Goal: Information Seeking & Learning: Check status

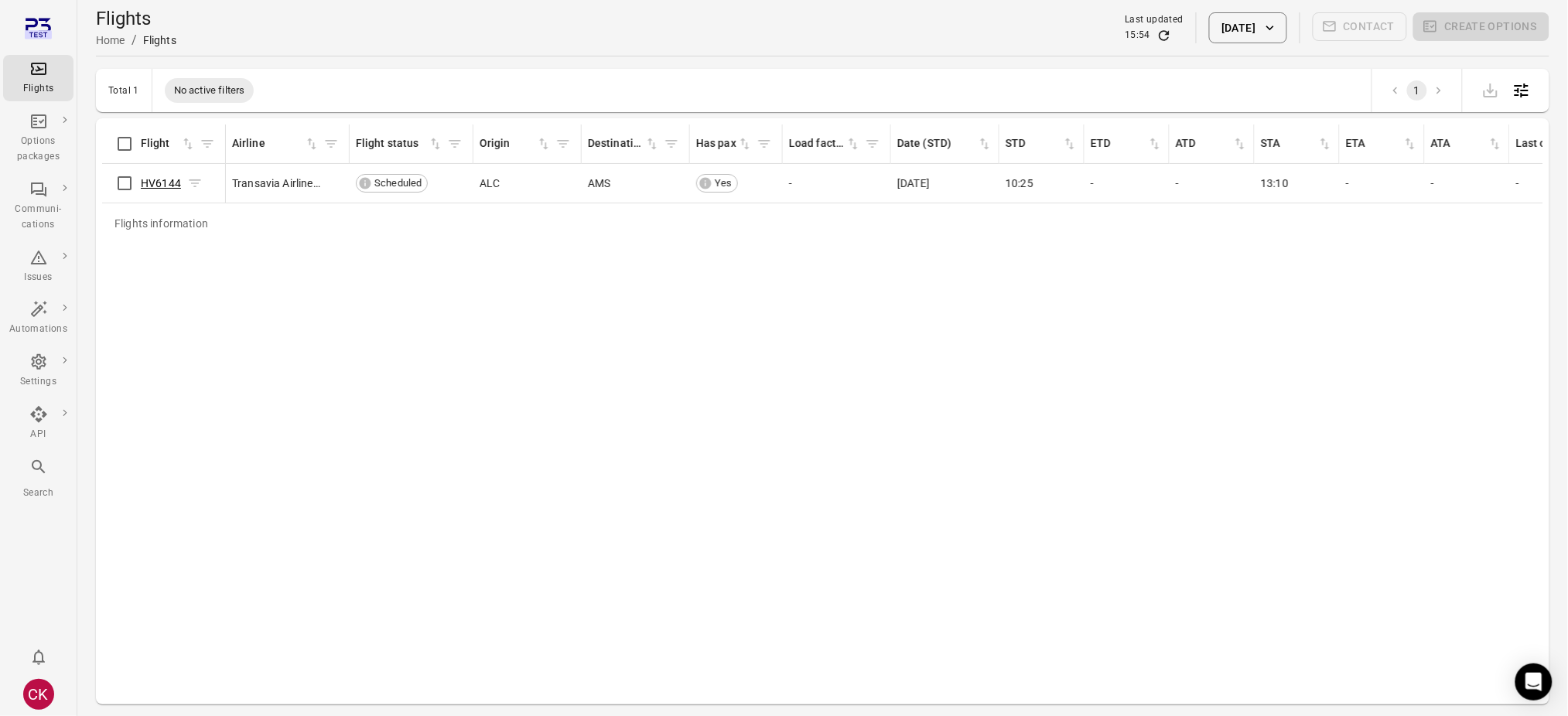
click at [166, 178] on link "HV6144" at bounding box center [160, 183] width 40 height 13
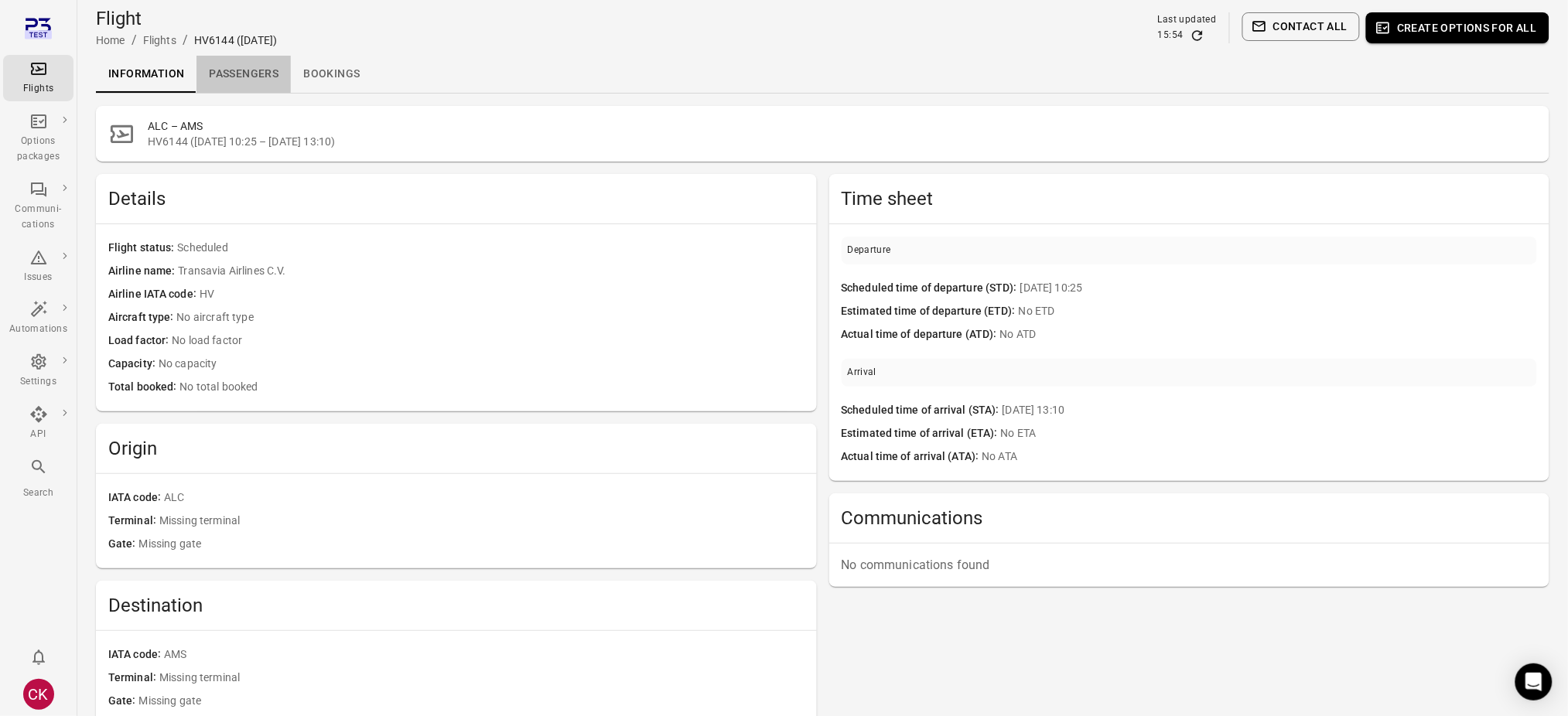
click at [256, 72] on link "Passengers" at bounding box center [244, 74] width 94 height 37
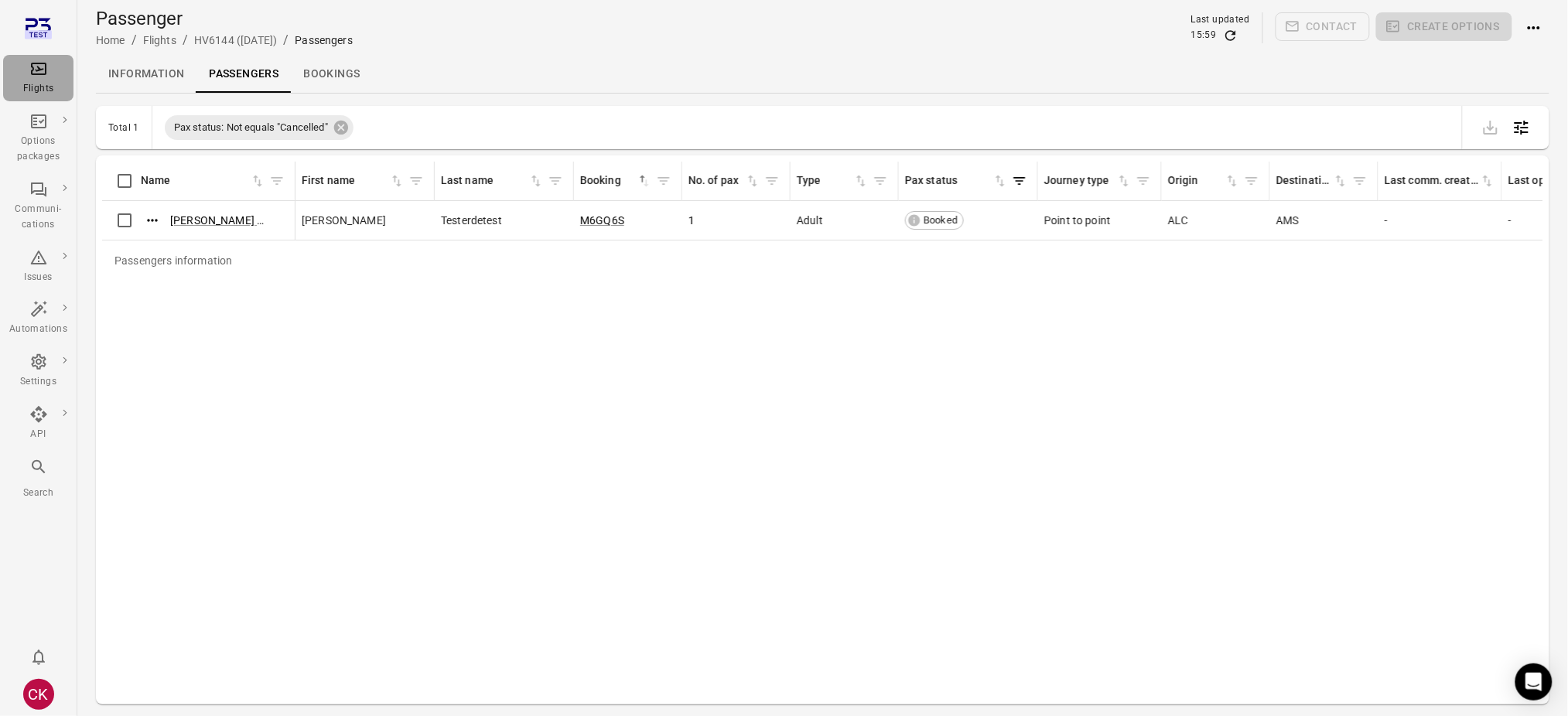
click at [50, 75] on div "Flights" at bounding box center [39, 78] width 58 height 37
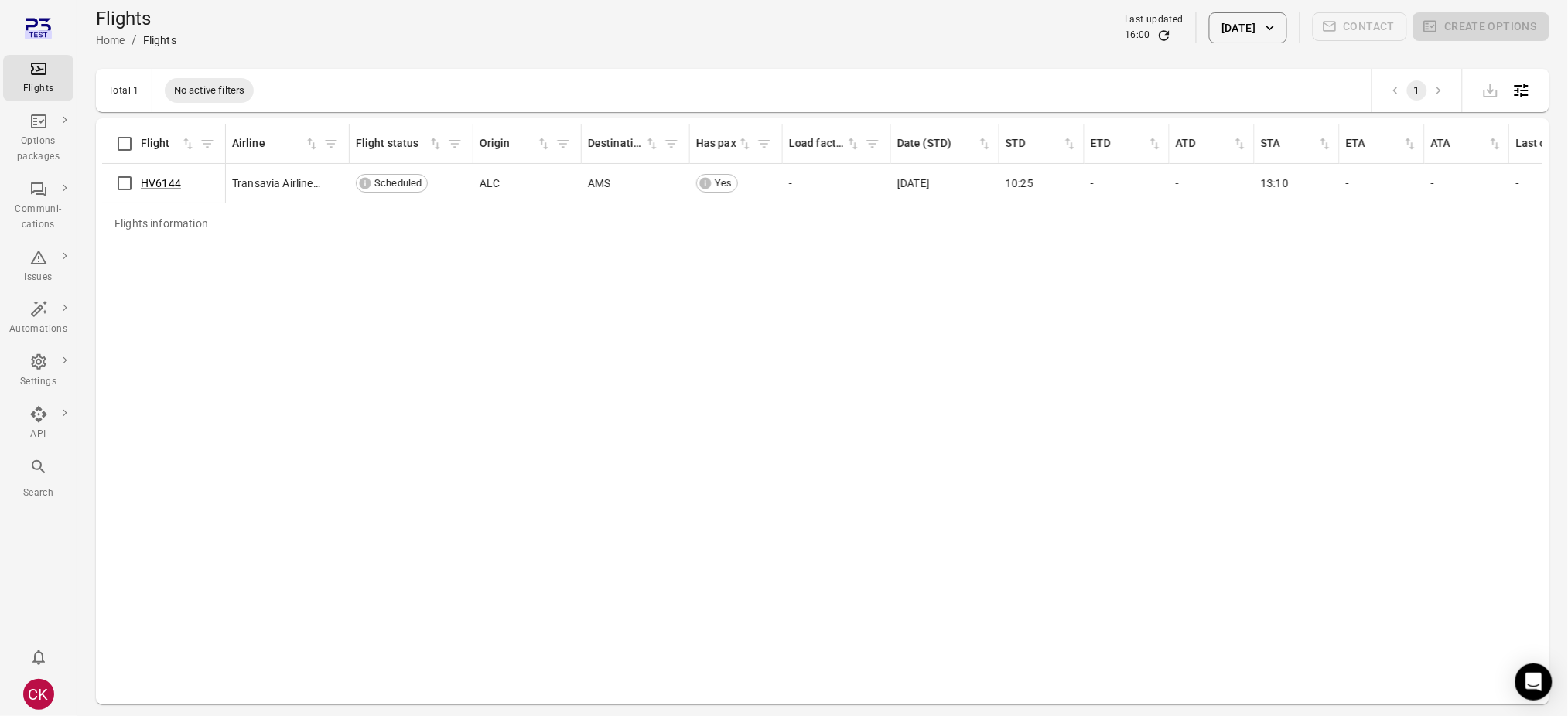
click at [1238, 31] on button "[DATE]" at bounding box center [1247, 28] width 77 height 31
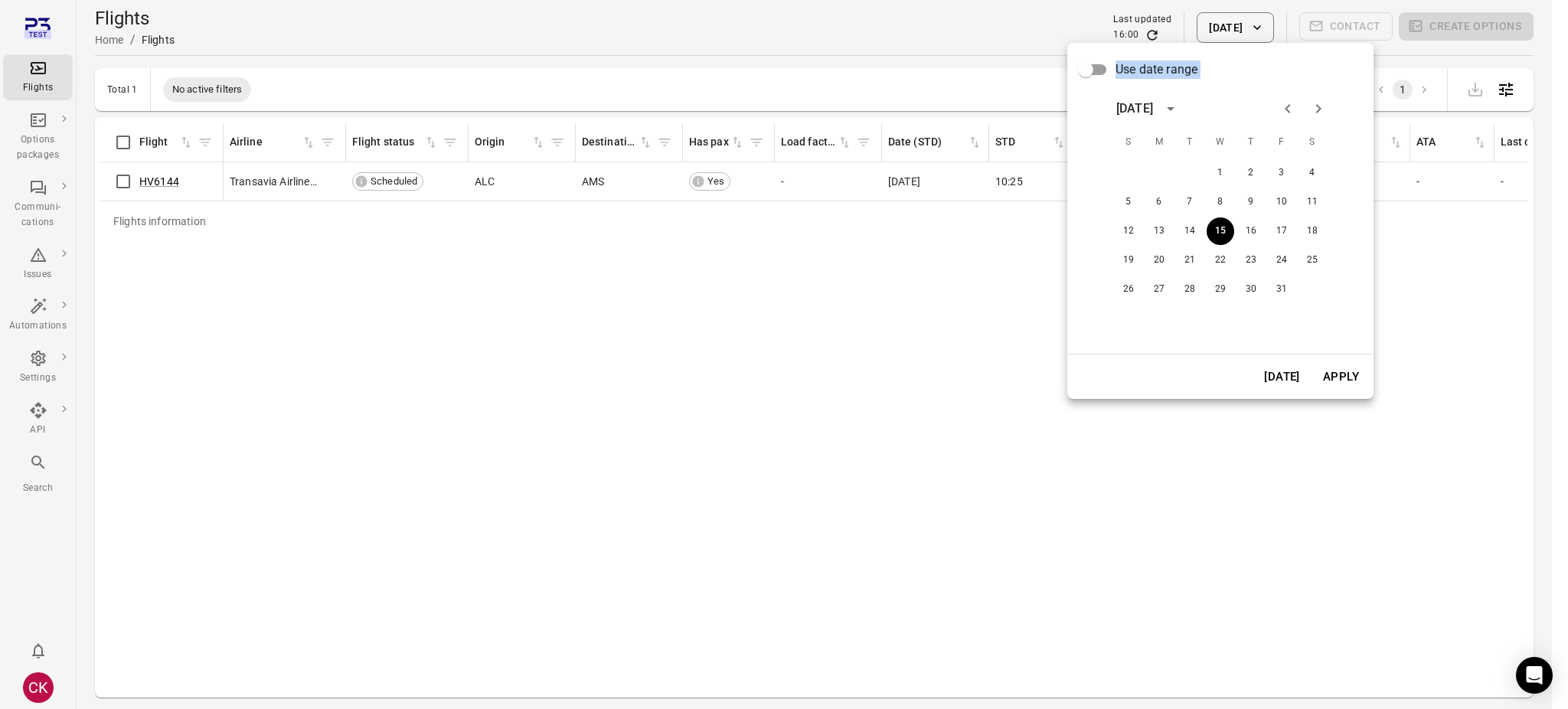
drag, startPoint x: 1085, startPoint y: 118, endPoint x: 1037, endPoint y: 373, distance: 259.5
click at [1037, 373] on div "Use date range [DATE] S M T W T F S 1 2 3 4 5 6 7 8 9 10 11 12 13 14 15 16 17 1…" at bounding box center [784, 354] width 1568 height 709
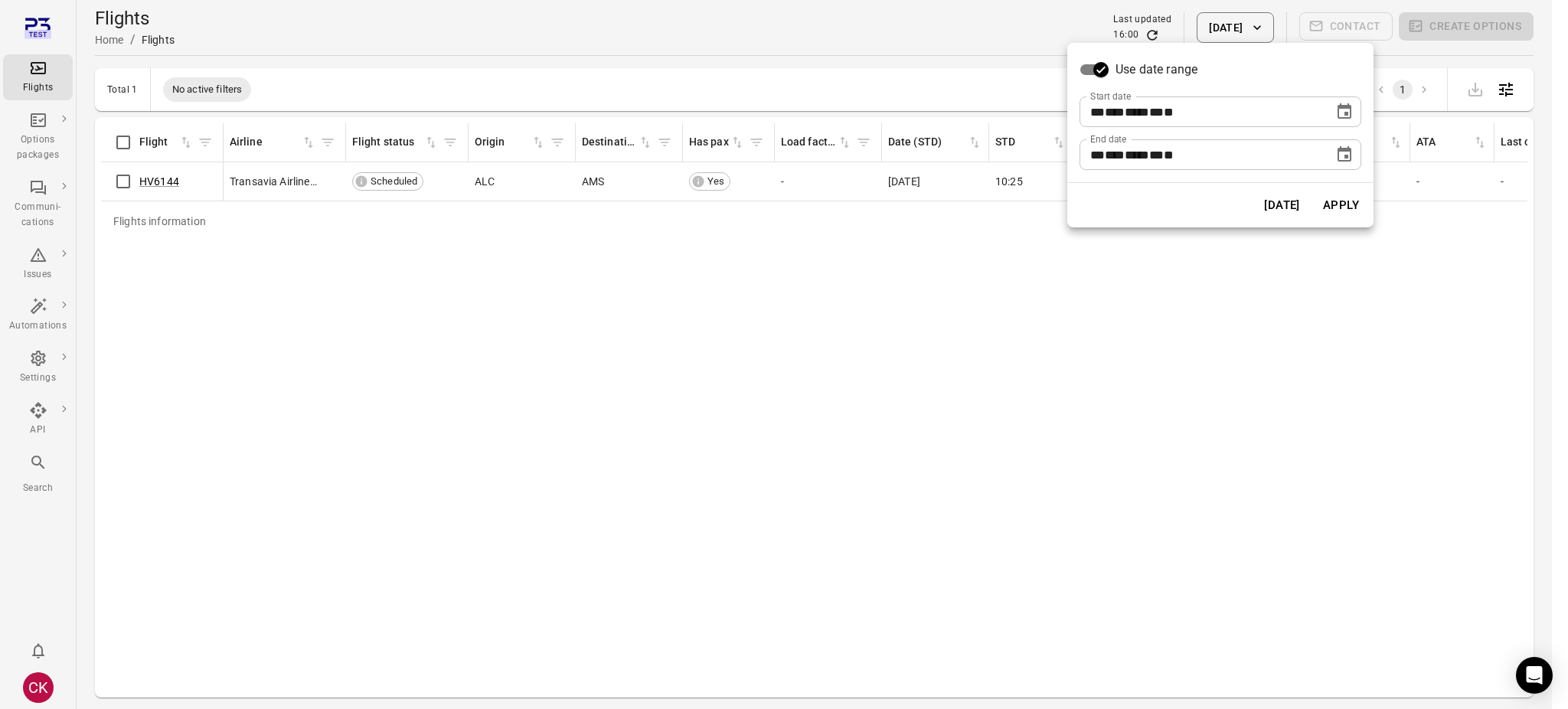
click at [1348, 114] on icon "Choose date, selected date is Oct 15, 2025" at bounding box center [1344, 112] width 19 height 19
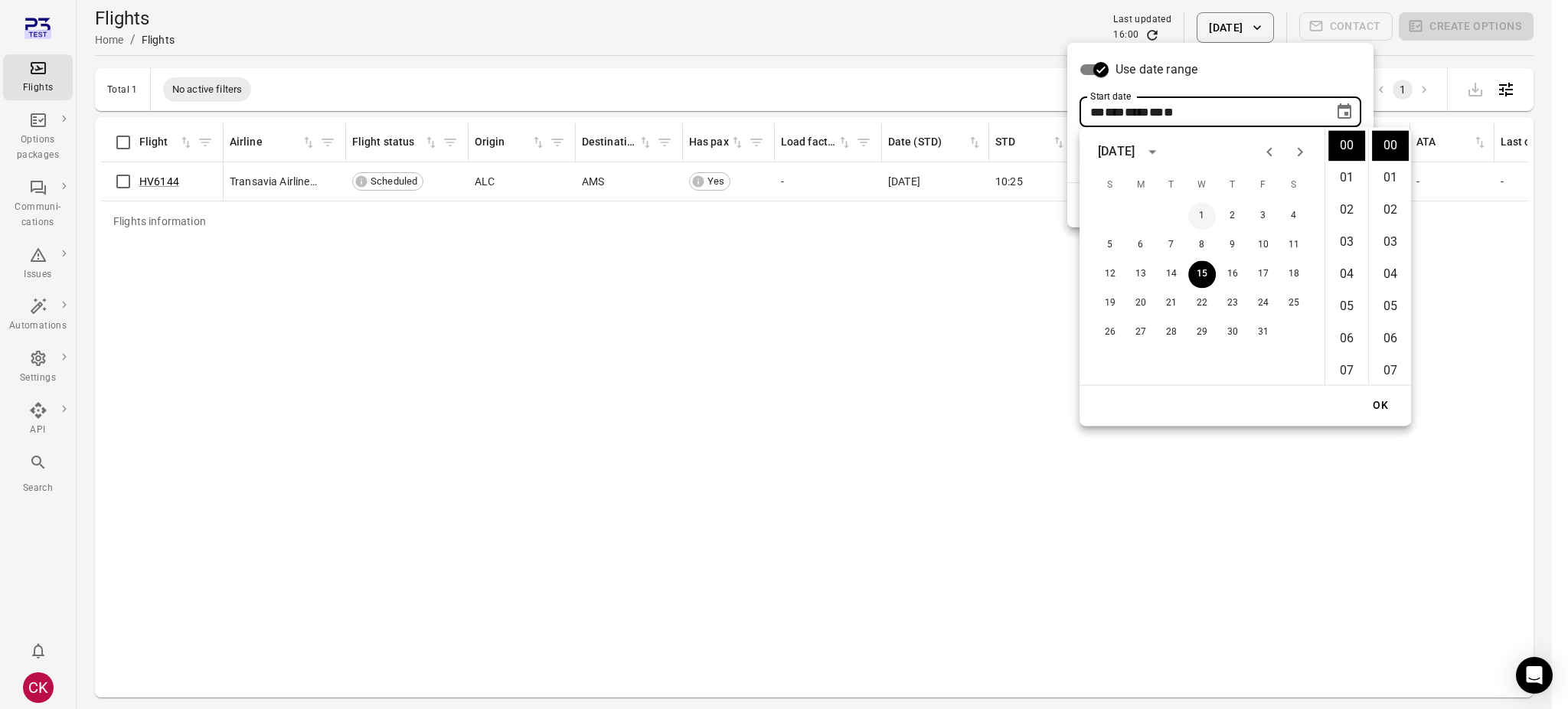
click at [1199, 218] on button "1" at bounding box center [1202, 216] width 27 height 27
type input "**********"
drag, startPoint x: 1379, startPoint y: 402, endPoint x: 1247, endPoint y: 564, distance: 209.0
click at [1247, 564] on body "**********" at bounding box center [784, 379] width 1568 height 759
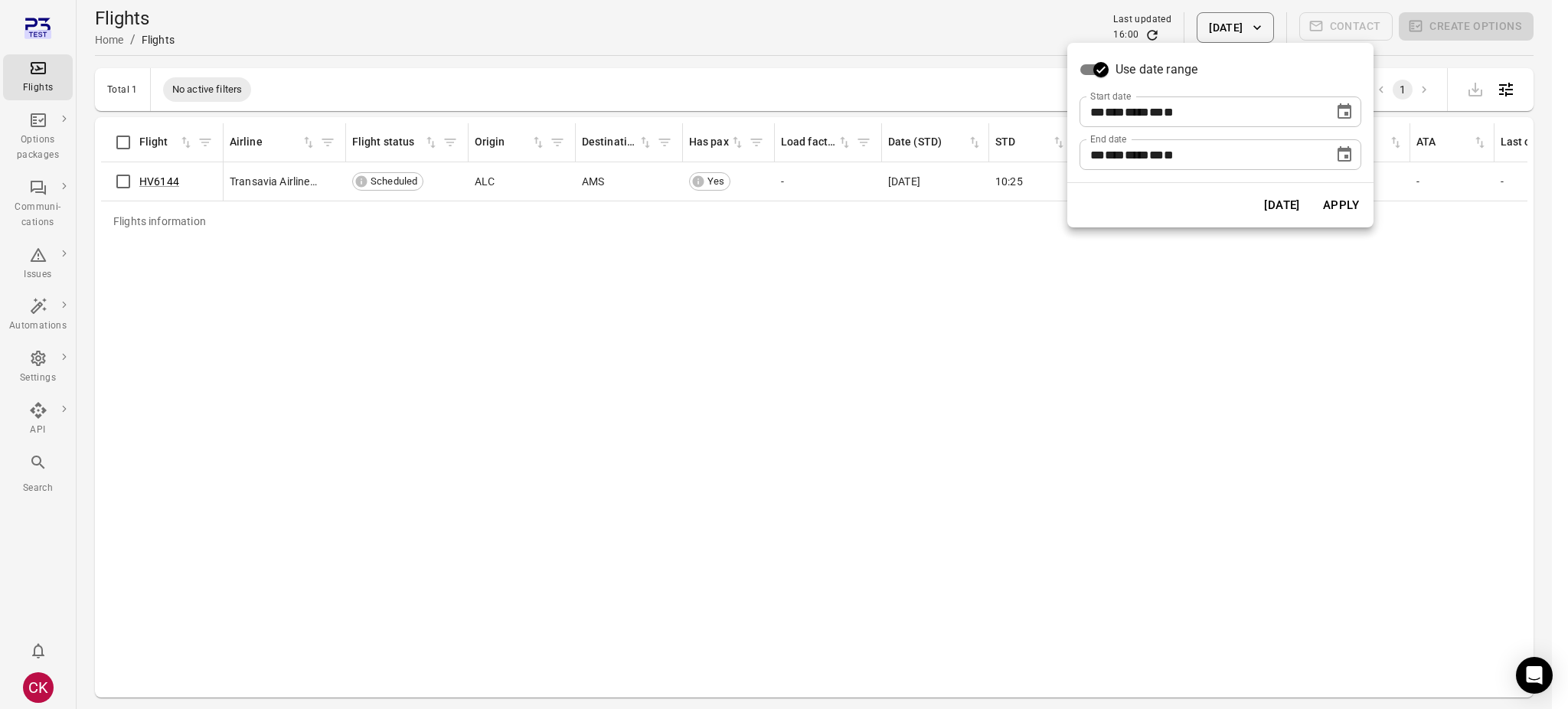
click at [1344, 196] on button "Apply" at bounding box center [1341, 205] width 53 height 32
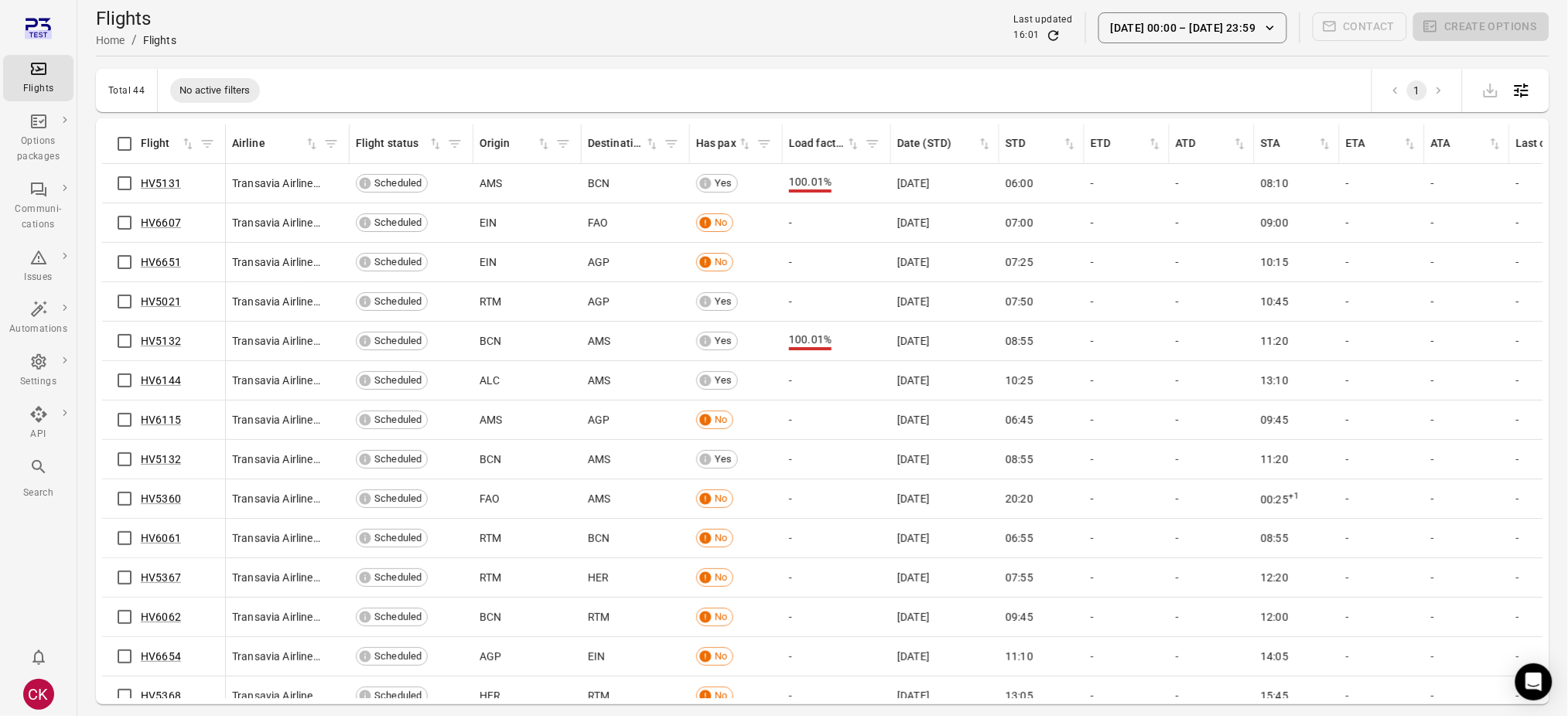
click at [1278, 24] on icon "button" at bounding box center [1270, 28] width 16 height 16
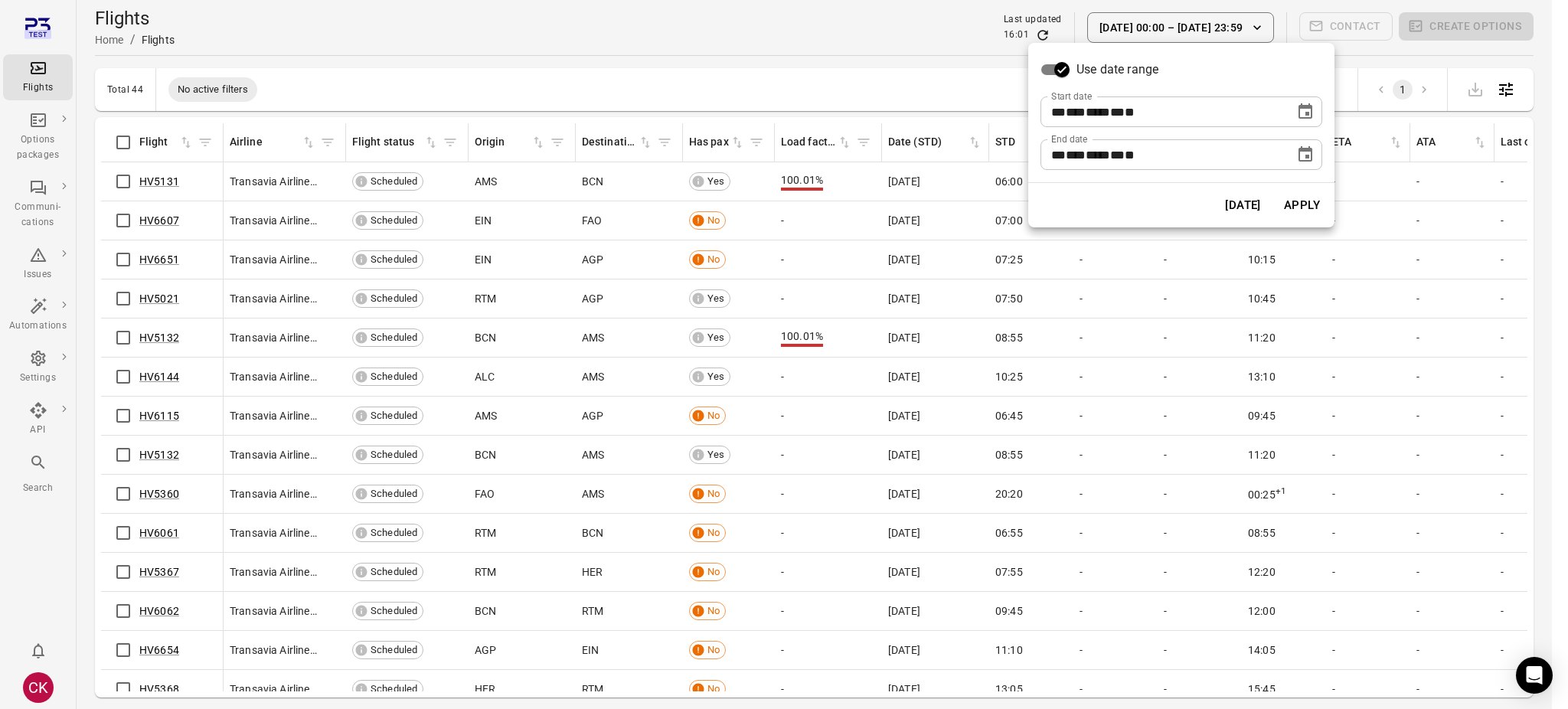
click at [1306, 153] on icon "Choose date, selected date is Oct 15, 2025" at bounding box center [1305, 155] width 19 height 19
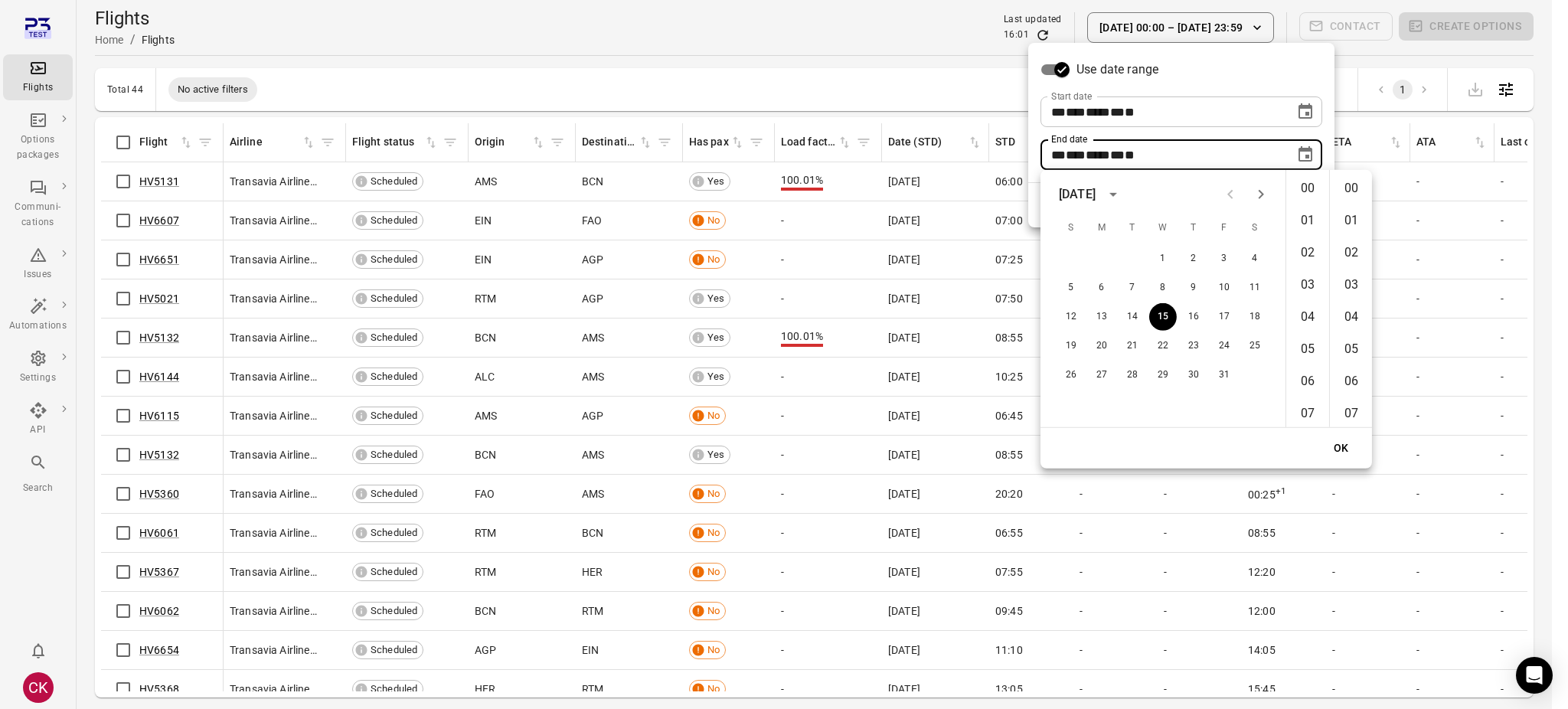
scroll to position [1675, 0]
click at [1228, 311] on button "17" at bounding box center [1224, 316] width 27 height 27
type input "**********"
click at [1338, 446] on button "OK" at bounding box center [1341, 448] width 49 height 28
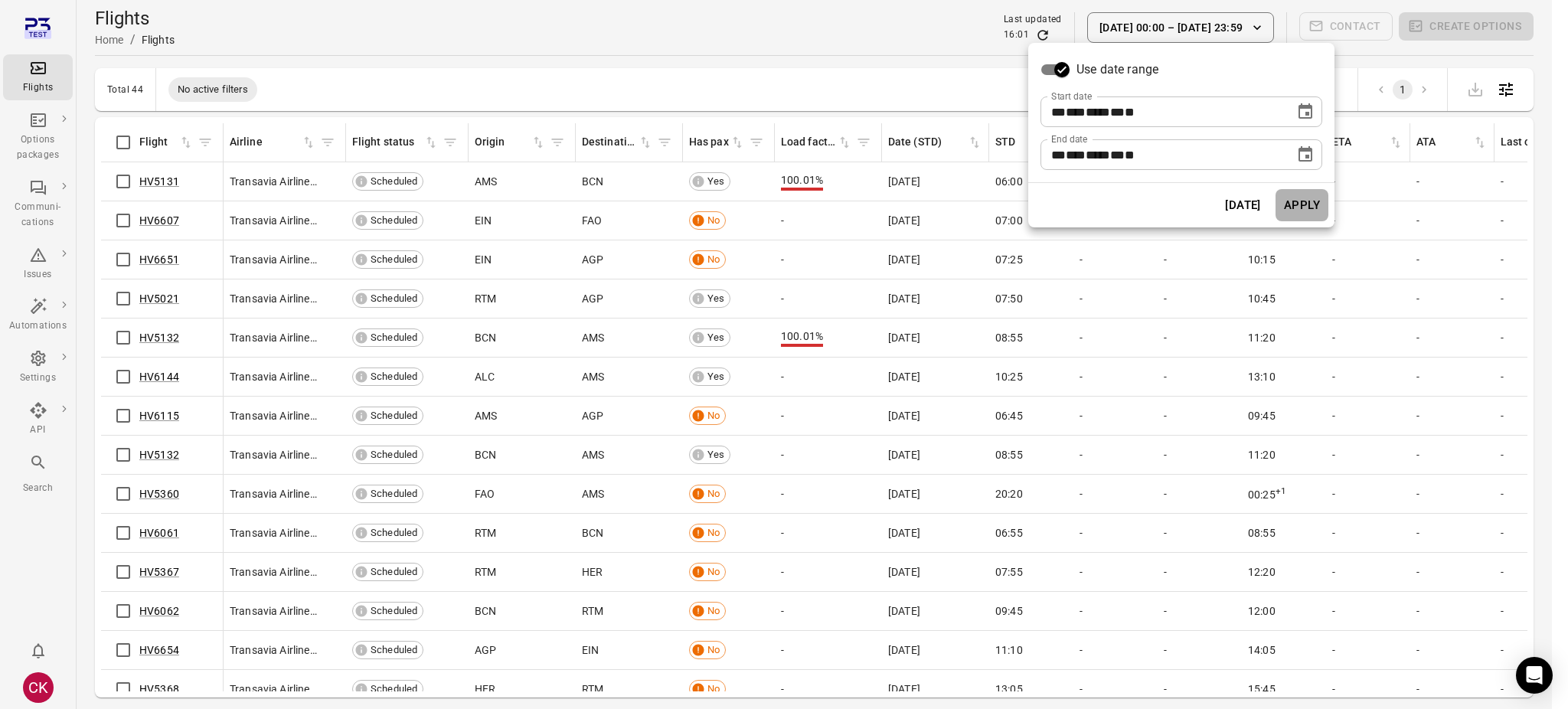
click at [1303, 205] on button "Apply" at bounding box center [1302, 205] width 53 height 32
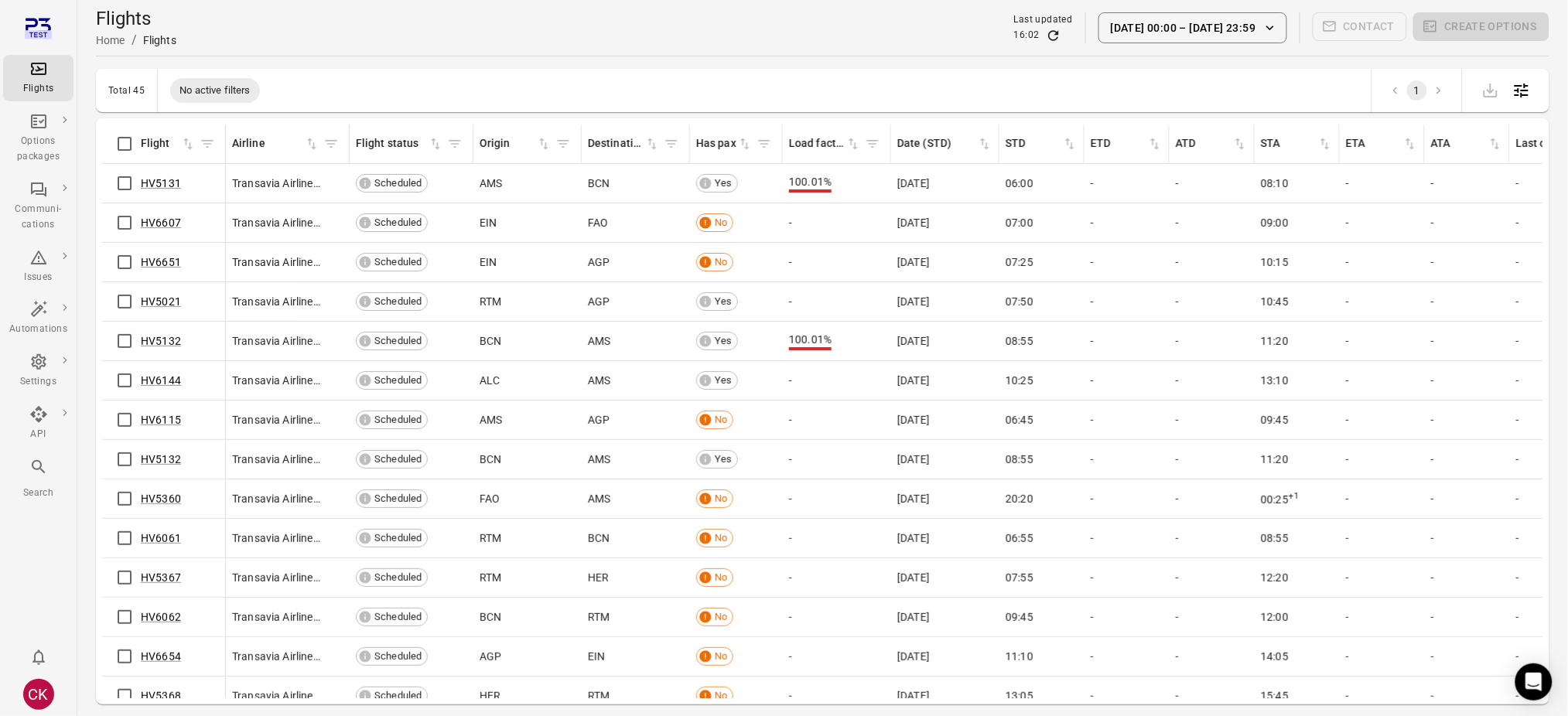
click at [1272, 26] on icon "button" at bounding box center [1270, 28] width 8 height 5
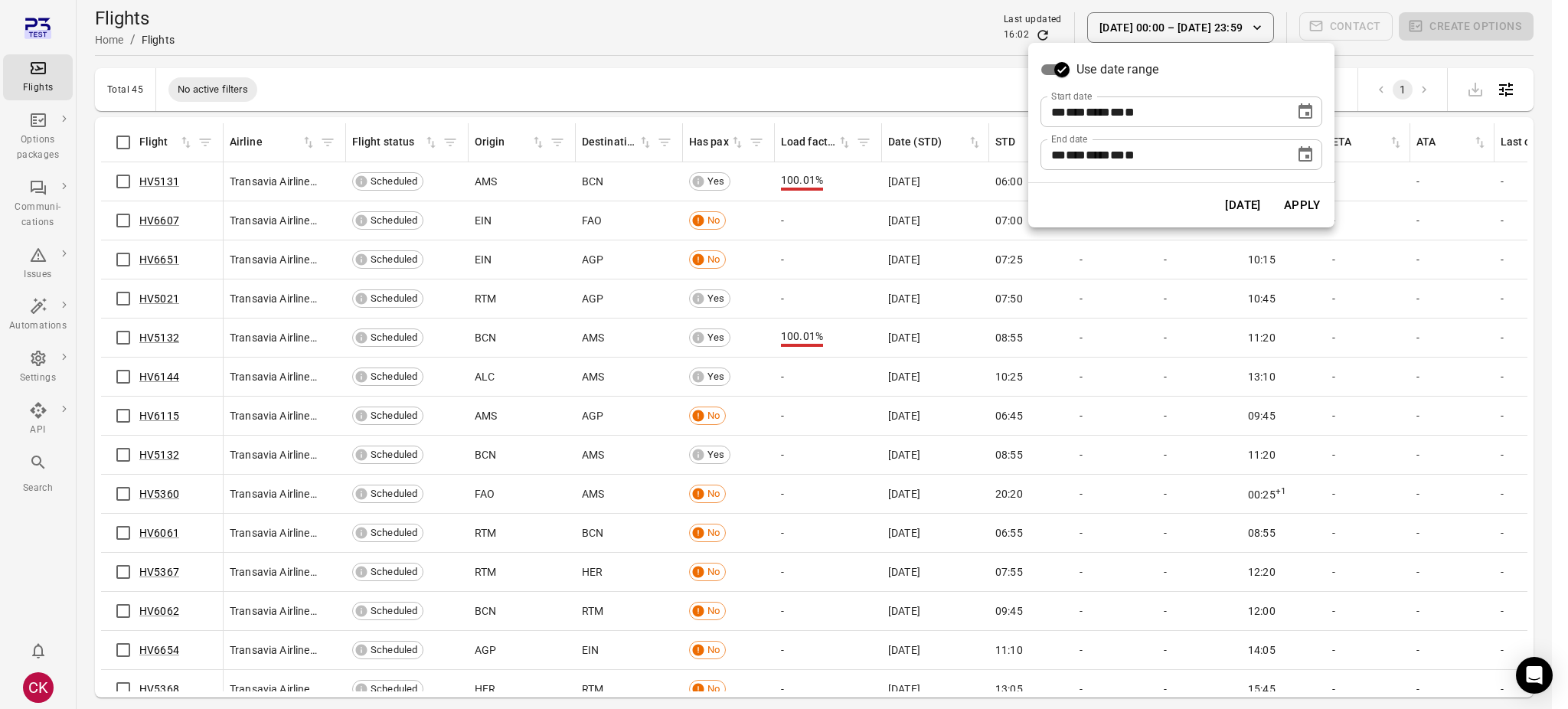
click at [1308, 112] on icon "Choose date, selected date is Oct 1, 2025" at bounding box center [1305, 111] width 14 height 16
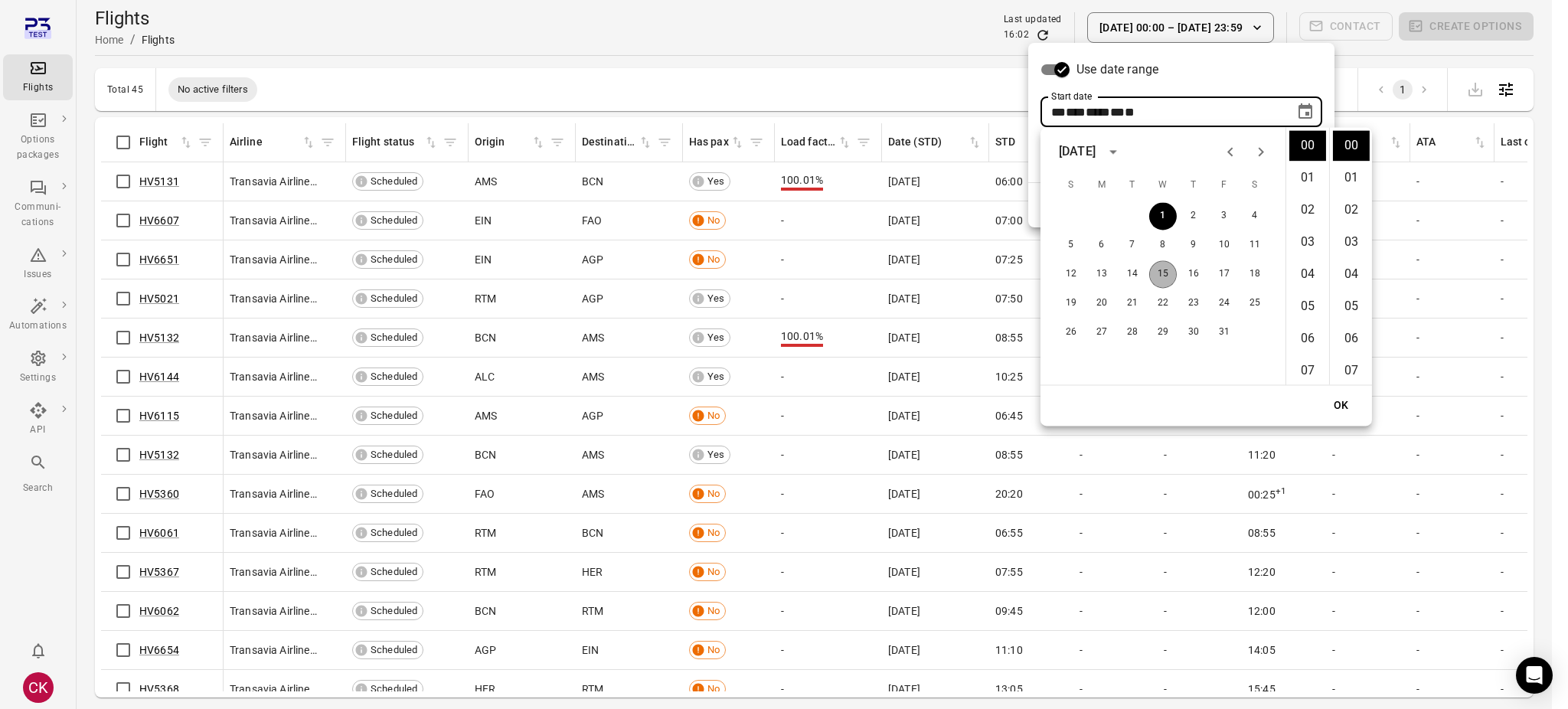
click at [1162, 273] on button "15" at bounding box center [1163, 273] width 27 height 27
type input "**********"
click at [1235, 71] on div "Use date range" at bounding box center [1182, 69] width 282 height 29
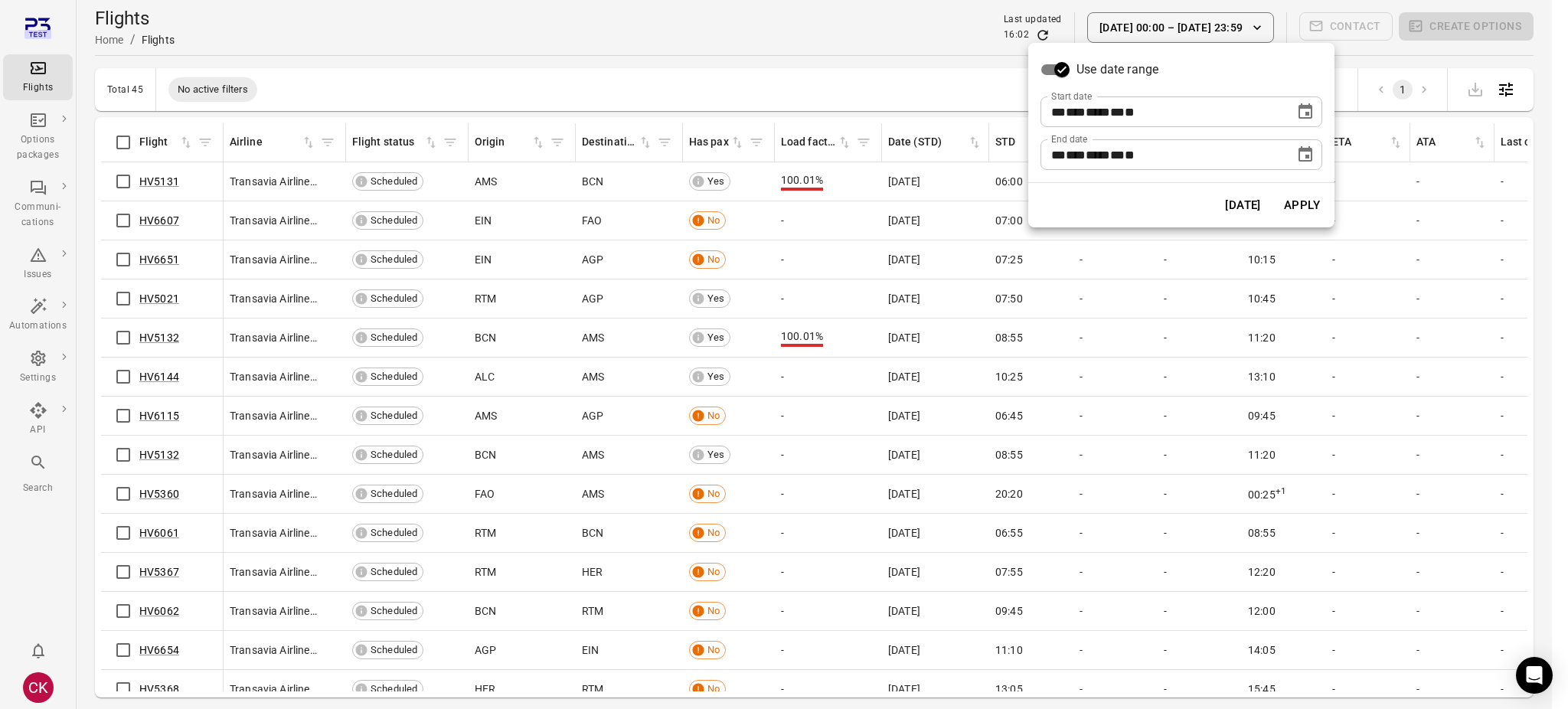
click at [1304, 210] on button "Apply" at bounding box center [1302, 205] width 53 height 32
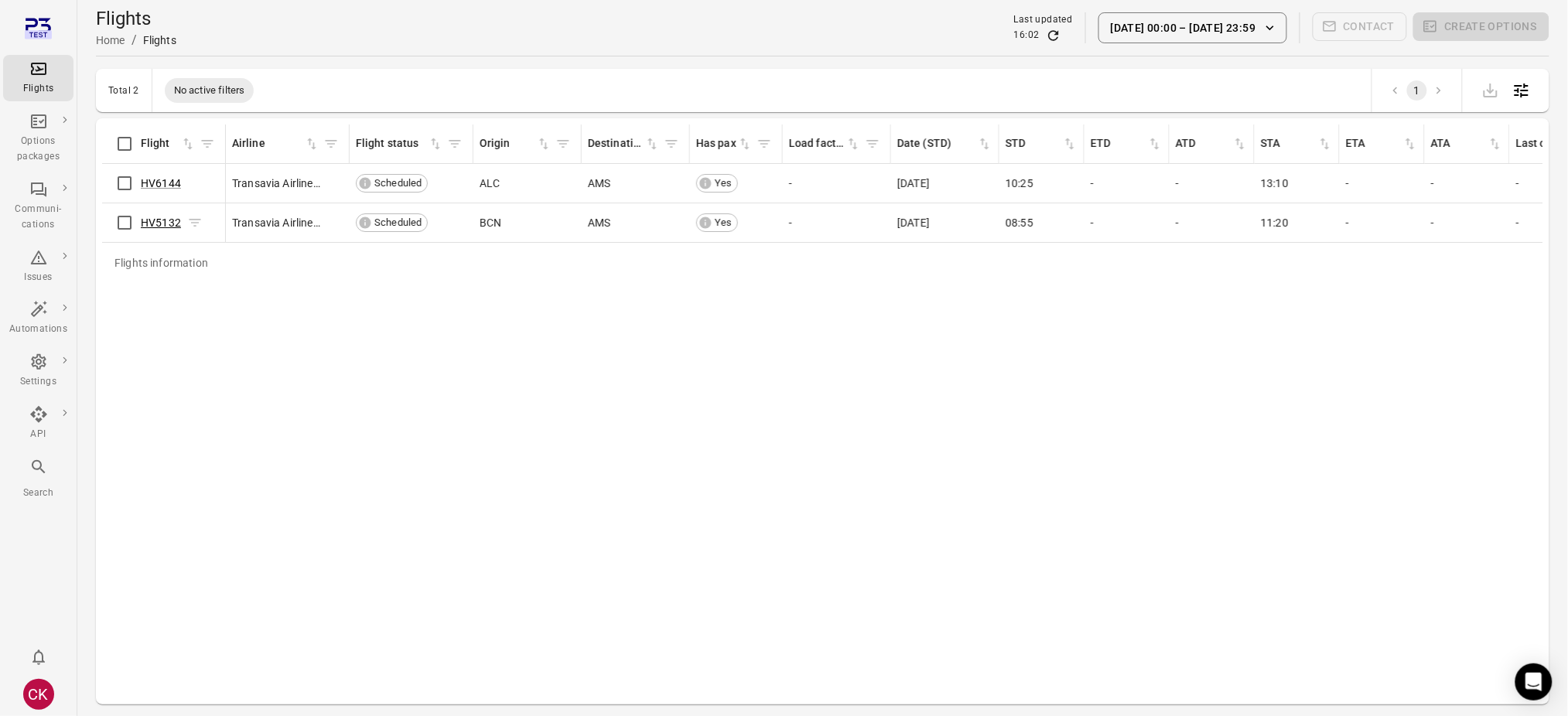
click at [168, 216] on link "HV5132" at bounding box center [160, 223] width 40 height 13
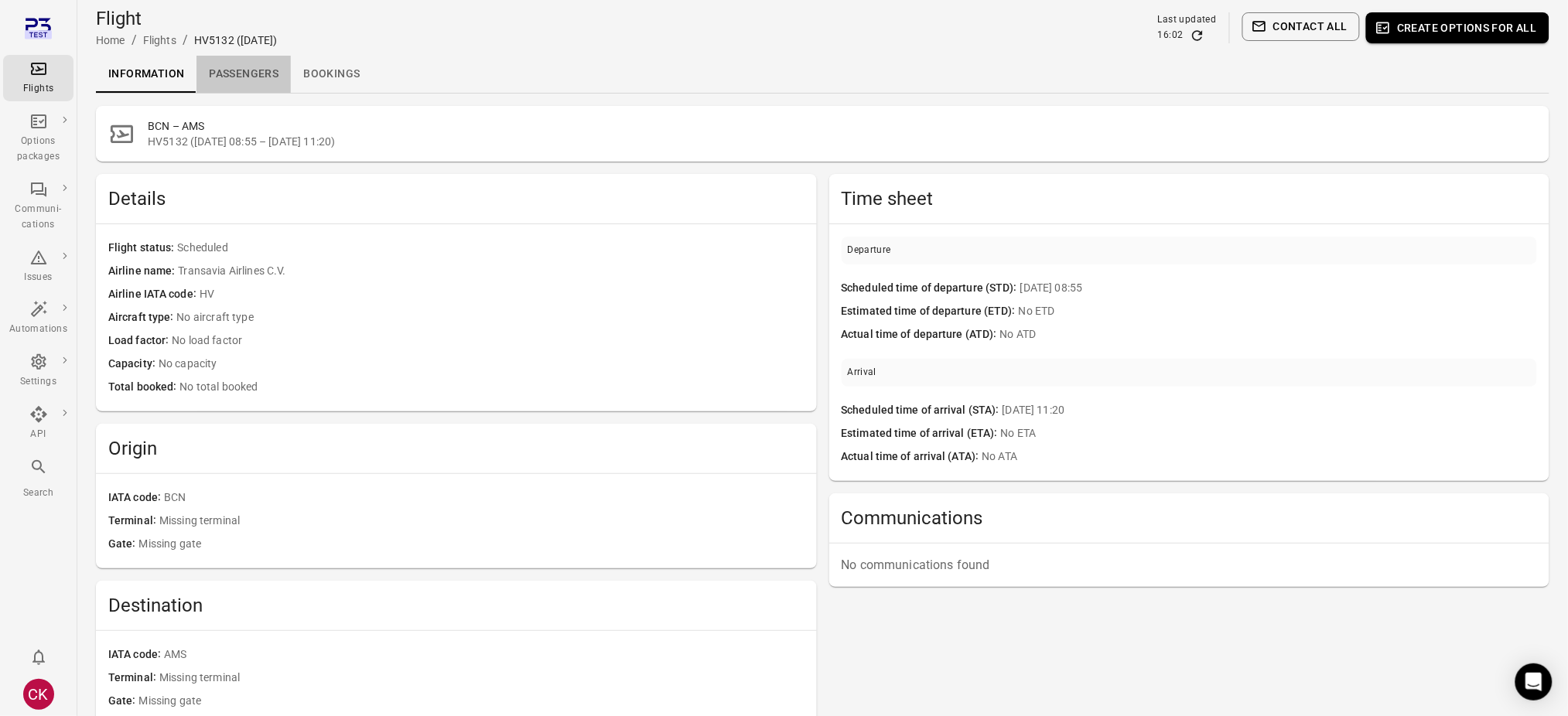
click at [248, 68] on link "Passengers" at bounding box center [244, 74] width 94 height 37
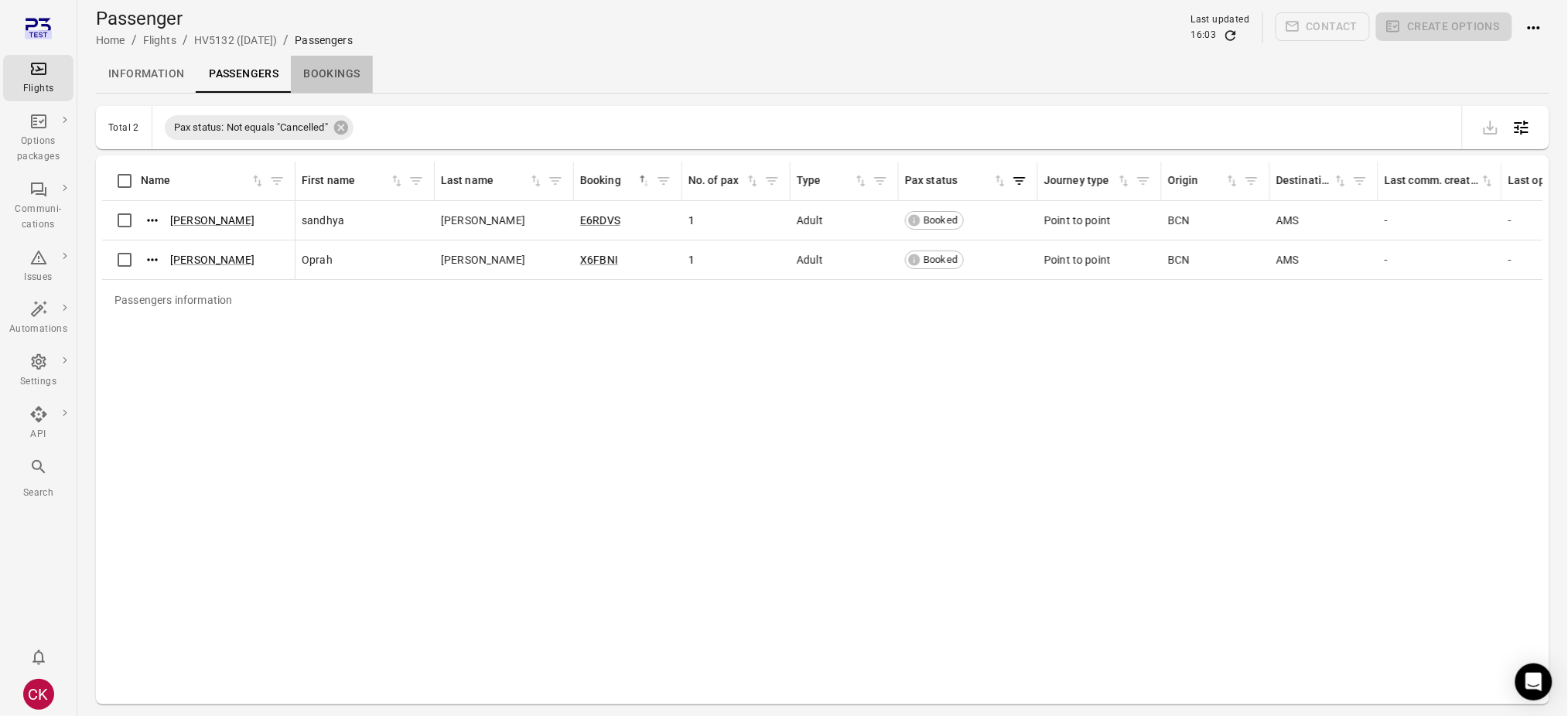
click at [356, 79] on link "Bookings" at bounding box center [331, 74] width 81 height 37
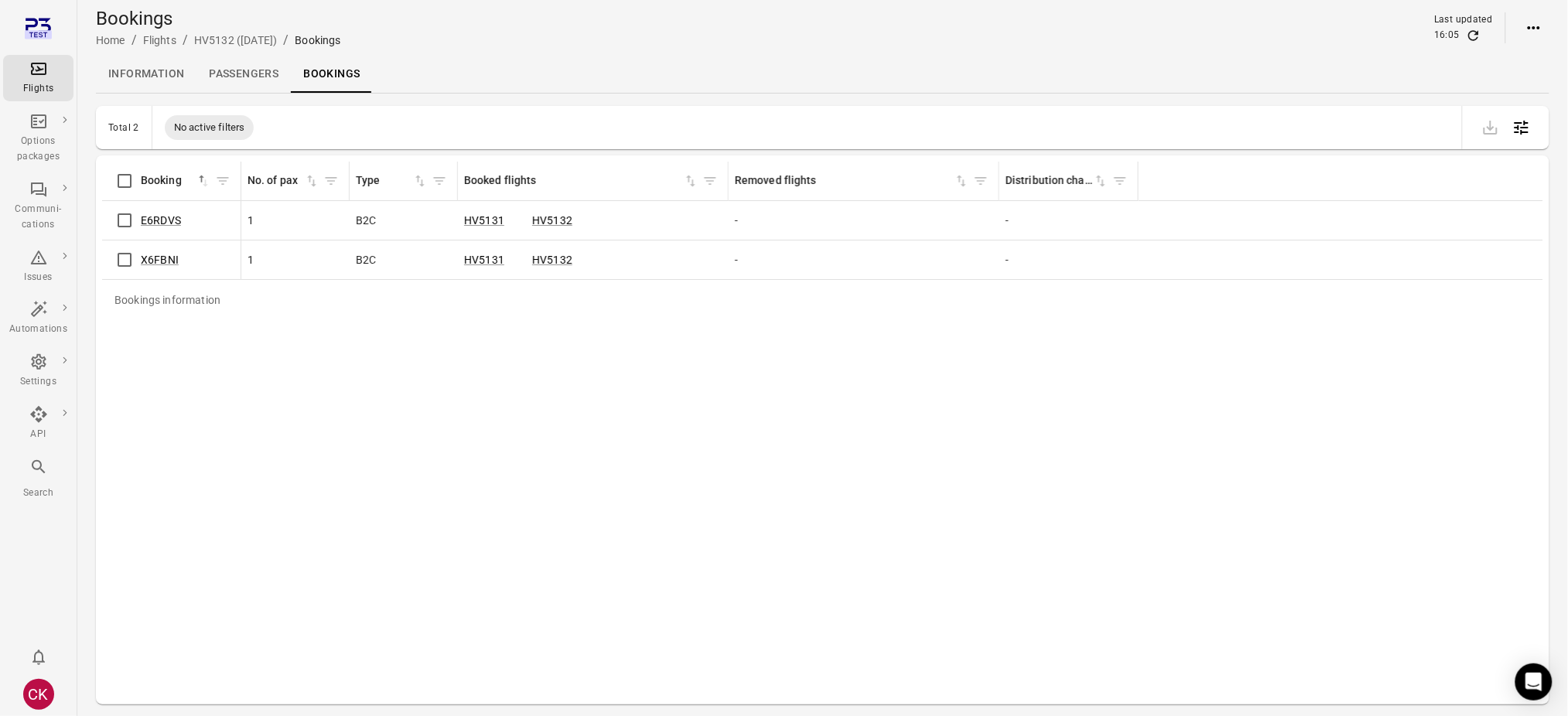
click at [238, 71] on link "Passengers" at bounding box center [244, 74] width 94 height 37
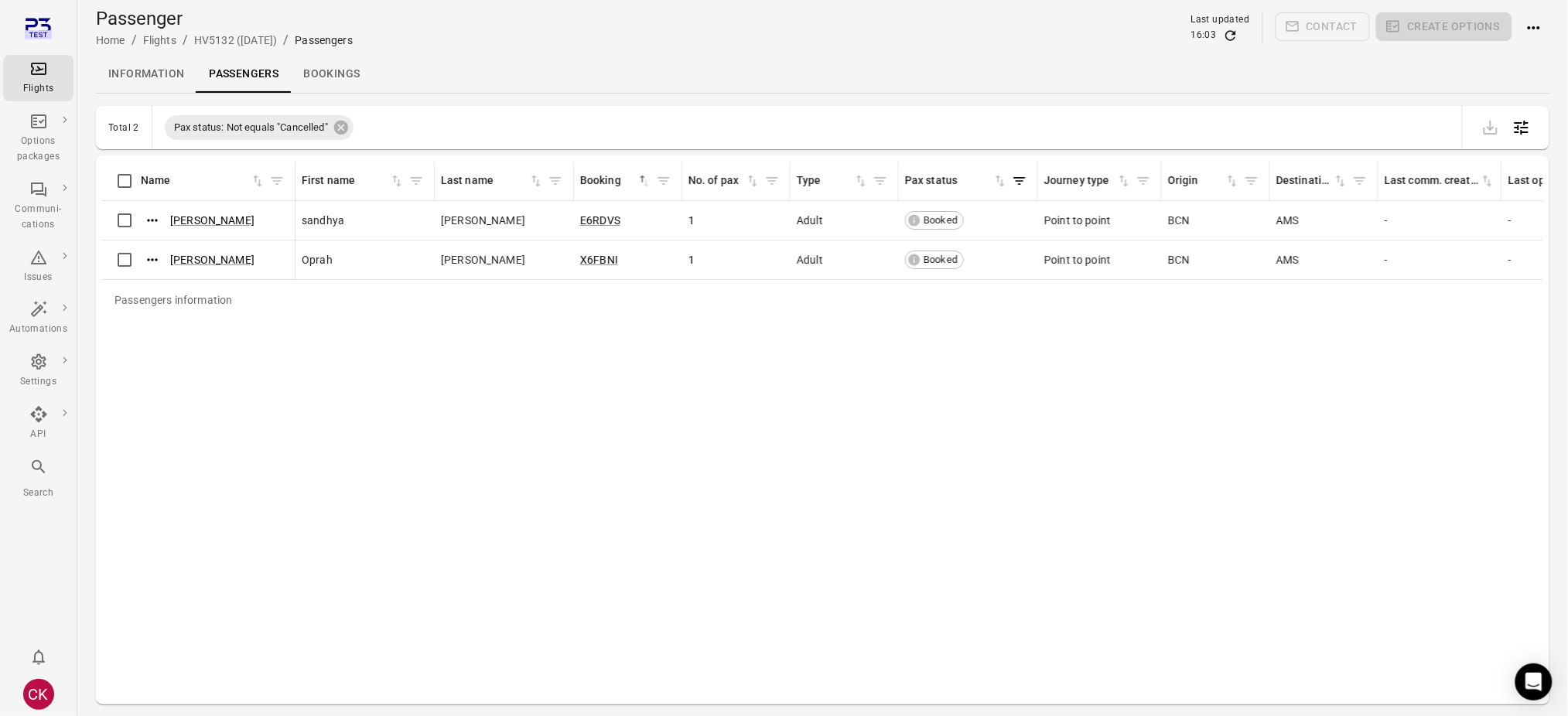
click at [160, 75] on link "Information" at bounding box center [146, 74] width 101 height 37
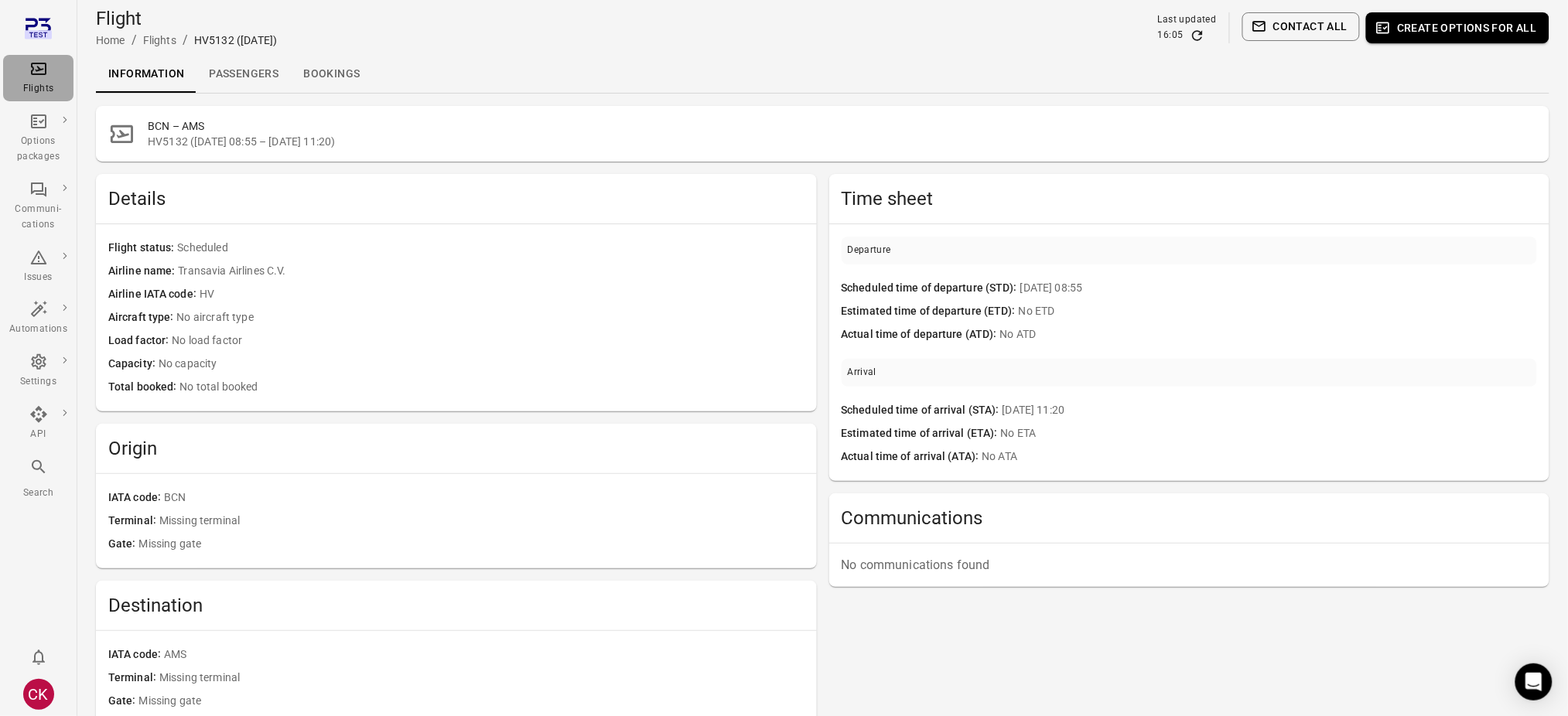
click at [59, 68] on div "Flights" at bounding box center [39, 78] width 58 height 37
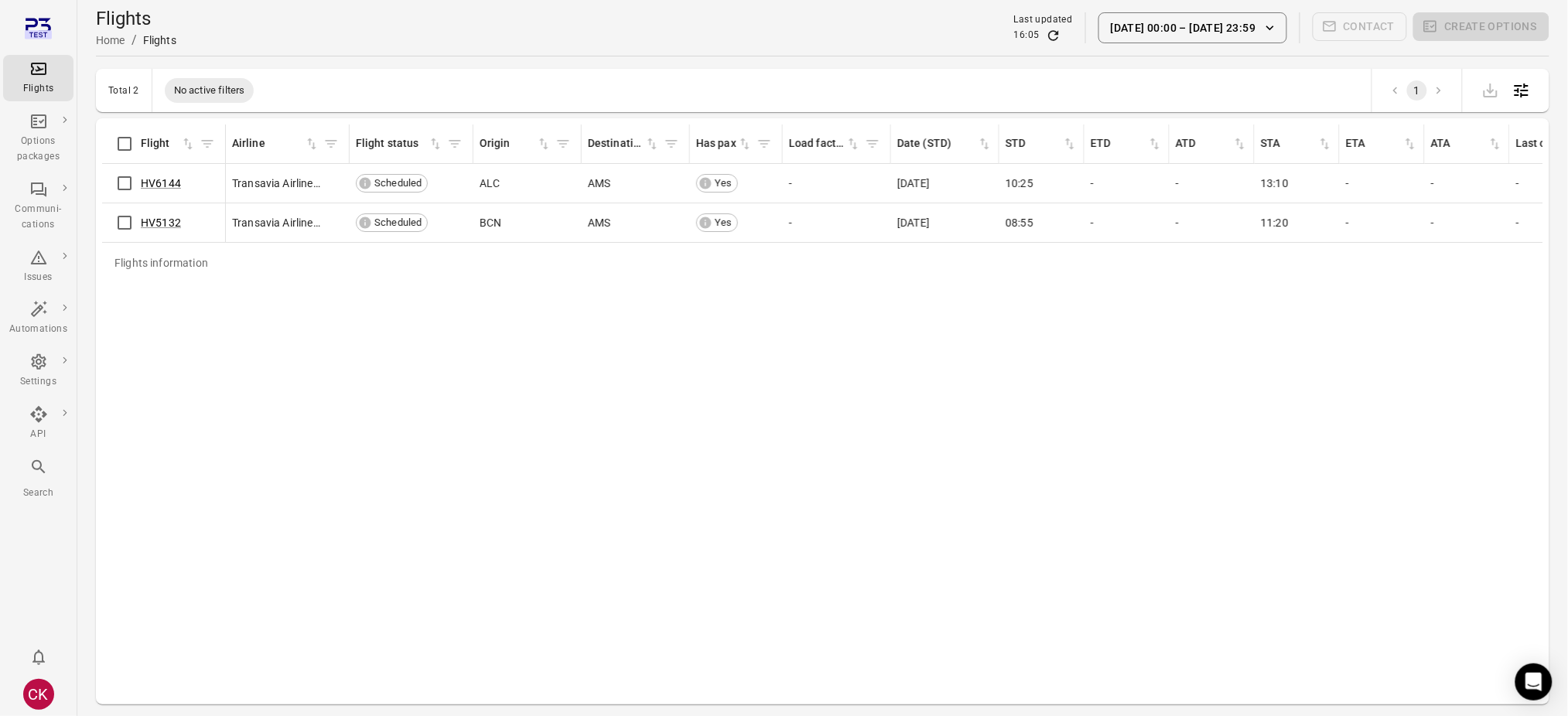
click at [1164, 23] on button "[DATE] 00:00 – [DATE] 23:59" at bounding box center [1193, 28] width 189 height 31
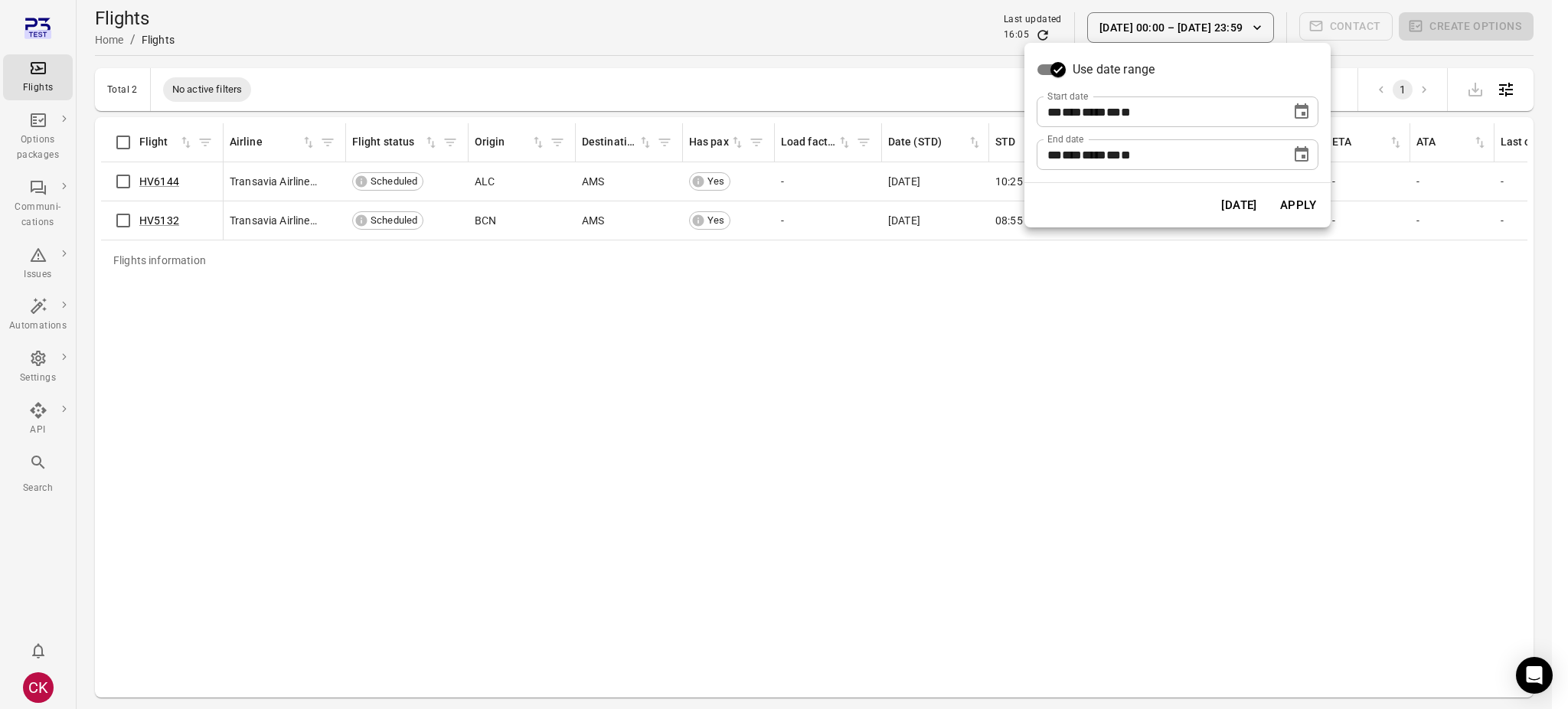
click at [1293, 103] on icon "Choose date, selected date is Oct 15, 2025" at bounding box center [1302, 112] width 19 height 19
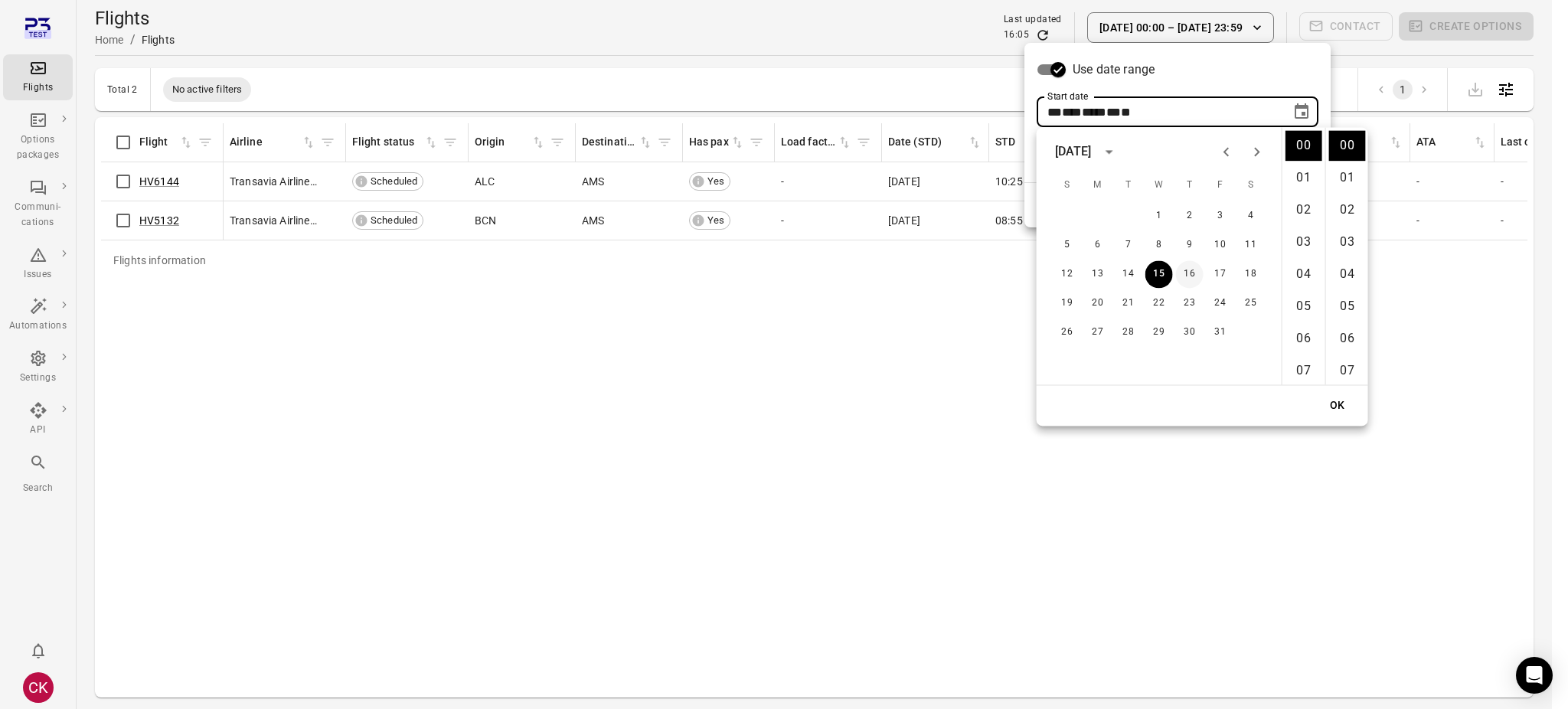
click at [1187, 271] on button "16" at bounding box center [1189, 273] width 27 height 27
type input "**********"
click at [1217, 76] on div "Use date range" at bounding box center [1178, 69] width 282 height 29
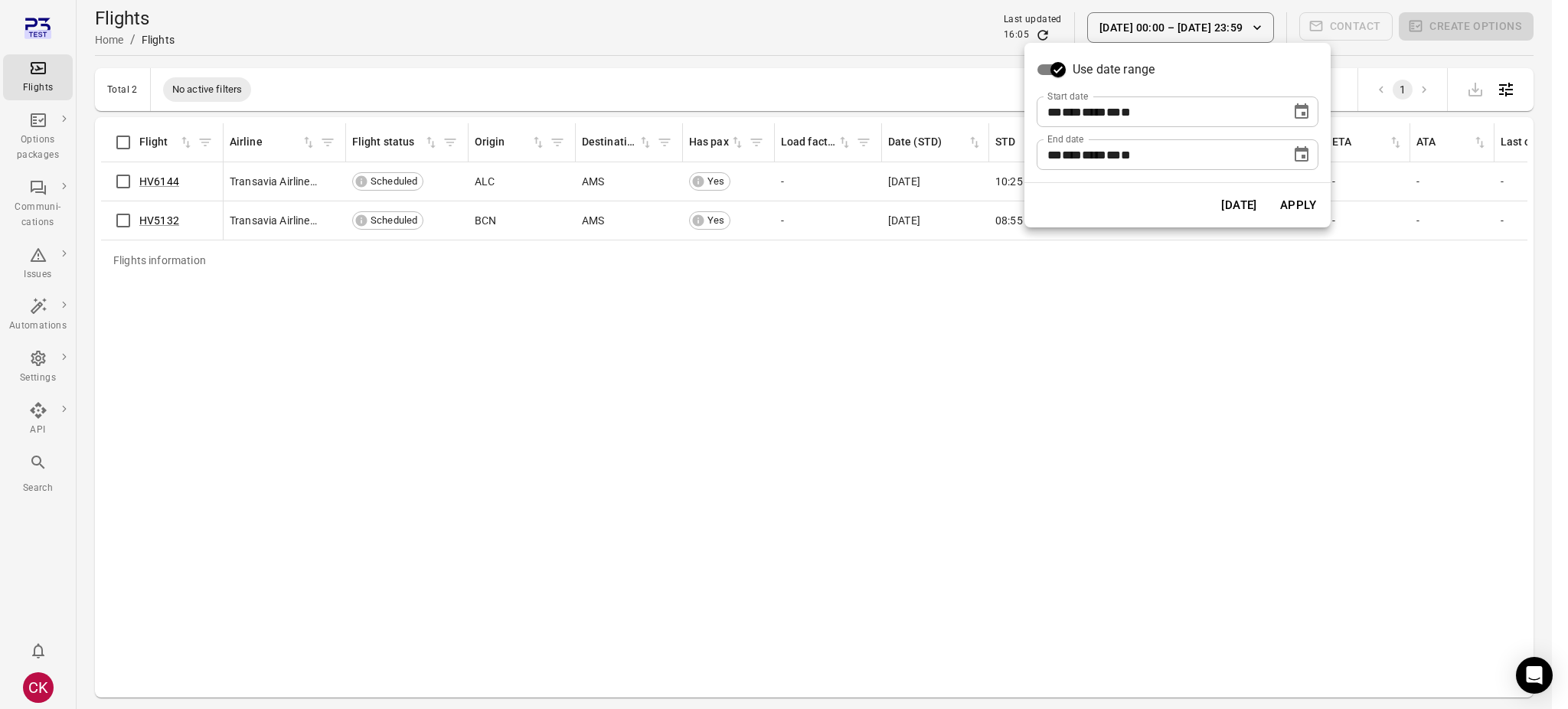
click at [1296, 153] on icon "Choose date, selected date is Oct 17, 2025" at bounding box center [1302, 155] width 19 height 19
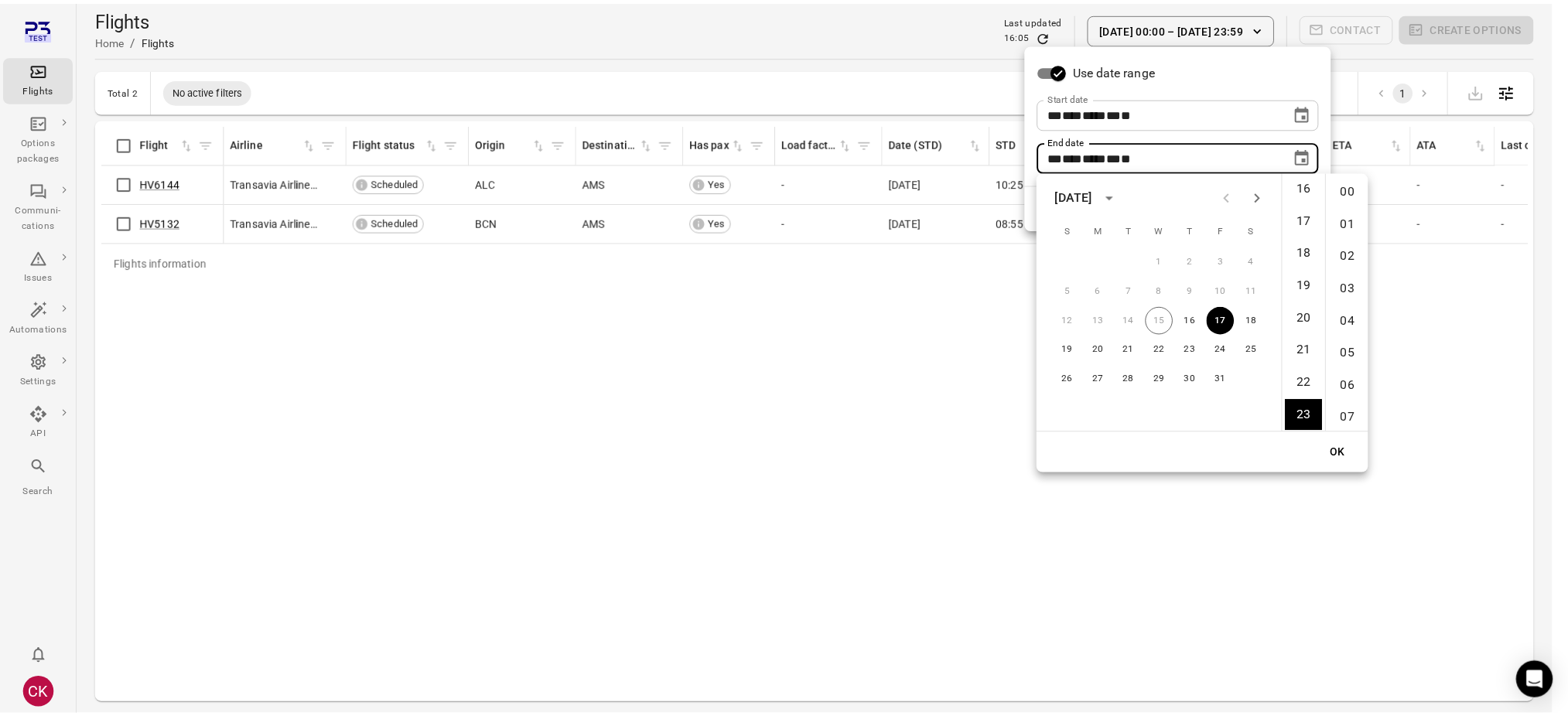
scroll to position [1692, 0]
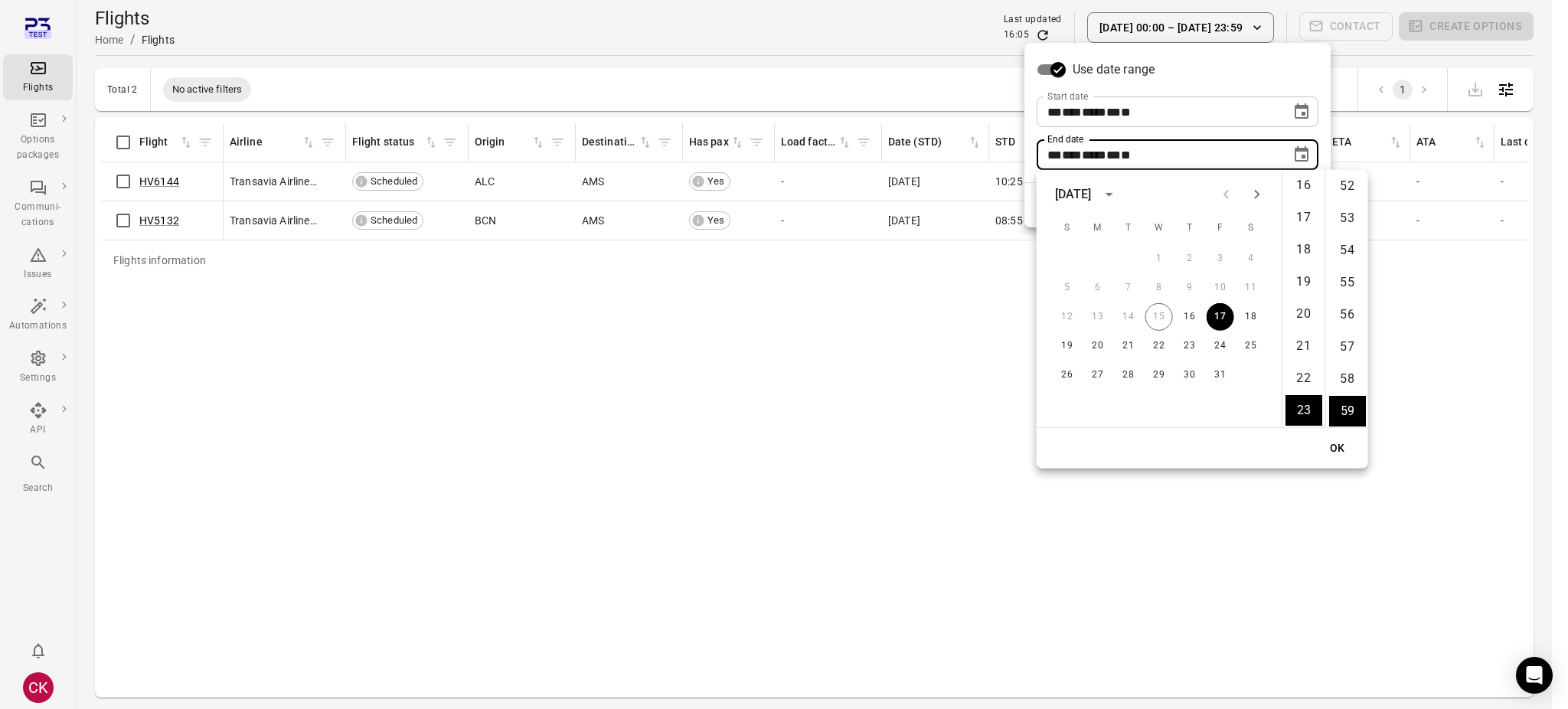
click at [1256, 185] on icon "Next month" at bounding box center [1257, 195] width 19 height 19
click at [1059, 405] on button "30" at bounding box center [1067, 404] width 27 height 27
type input "**********"
click at [1342, 446] on button "OK" at bounding box center [1337, 448] width 49 height 28
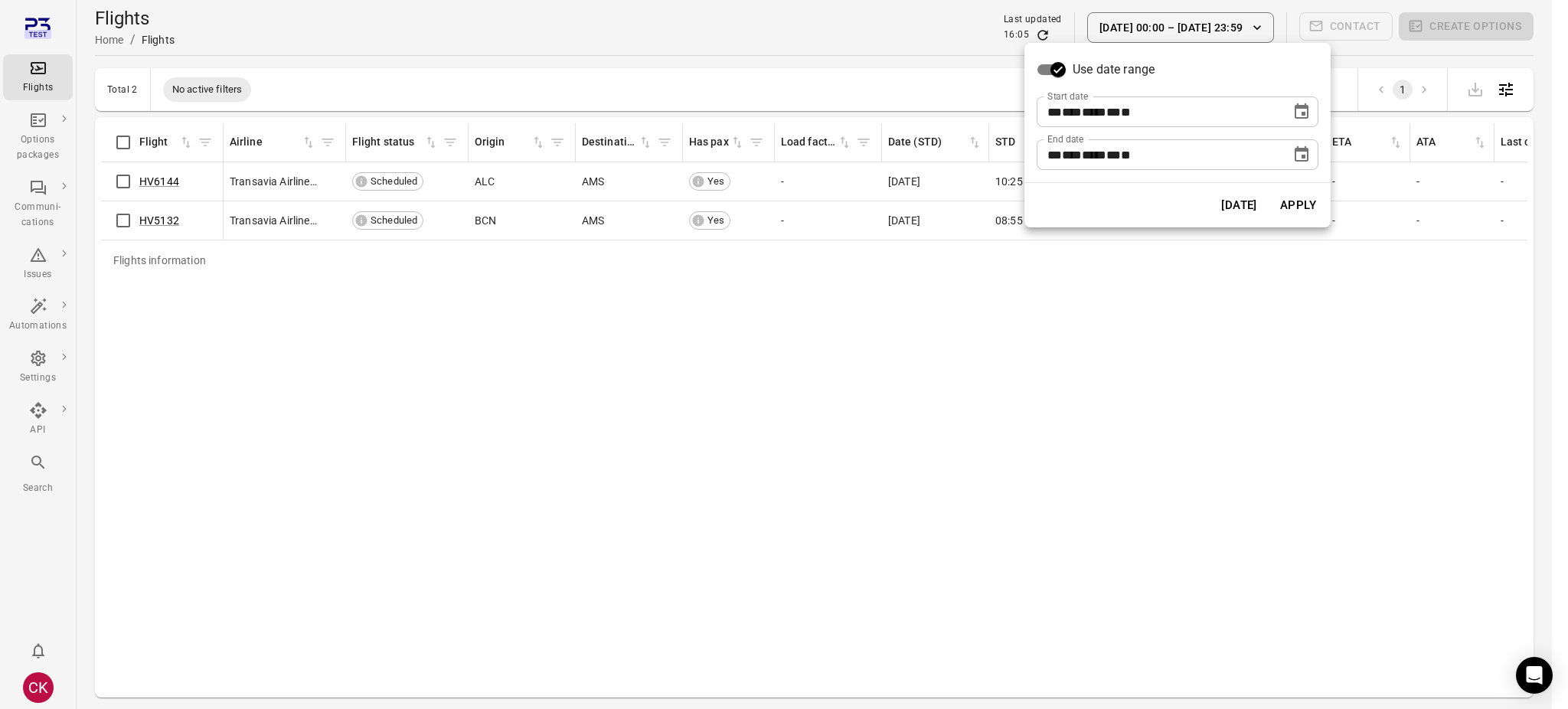
click at [1302, 212] on button "Apply" at bounding box center [1298, 205] width 53 height 32
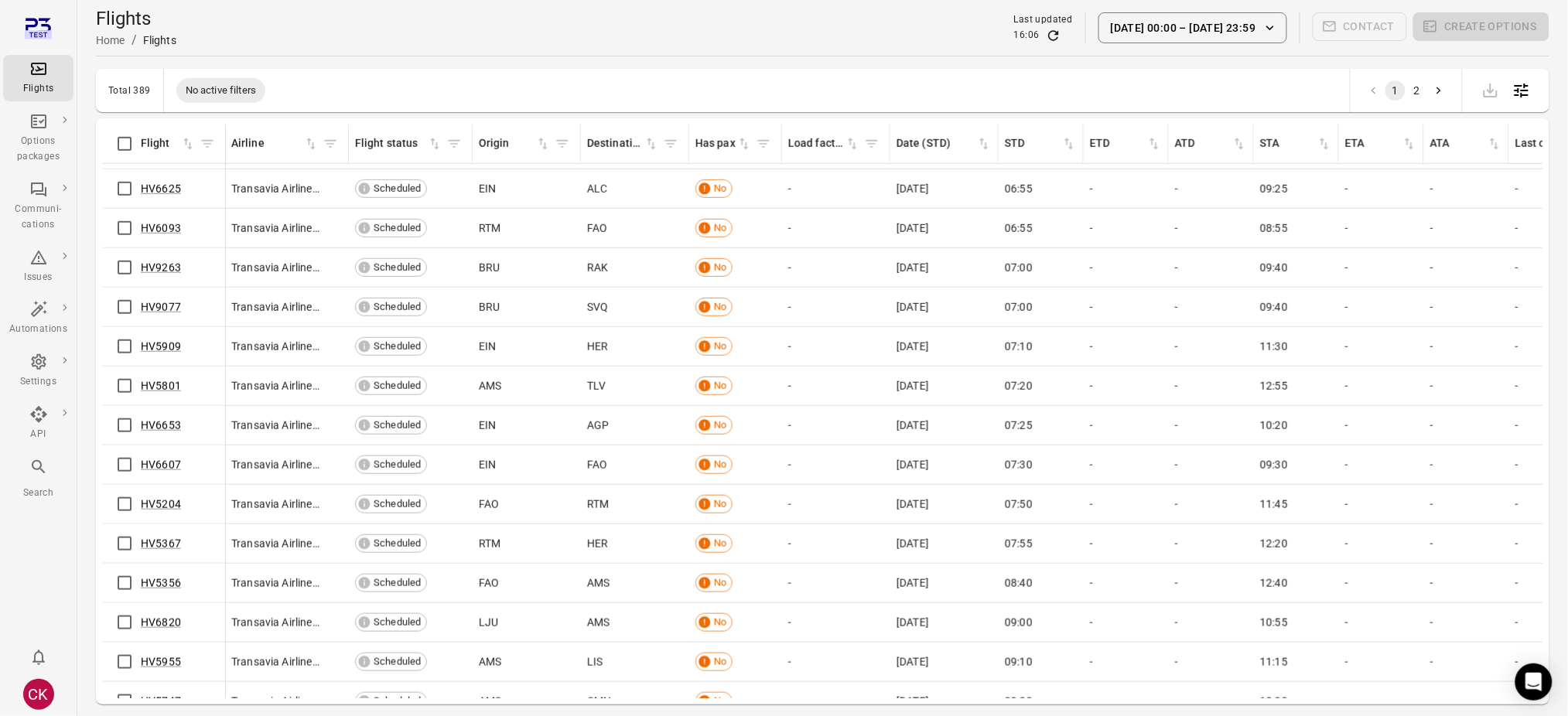
scroll to position [0, 1]
